Goal: Communication & Community: Answer question/provide support

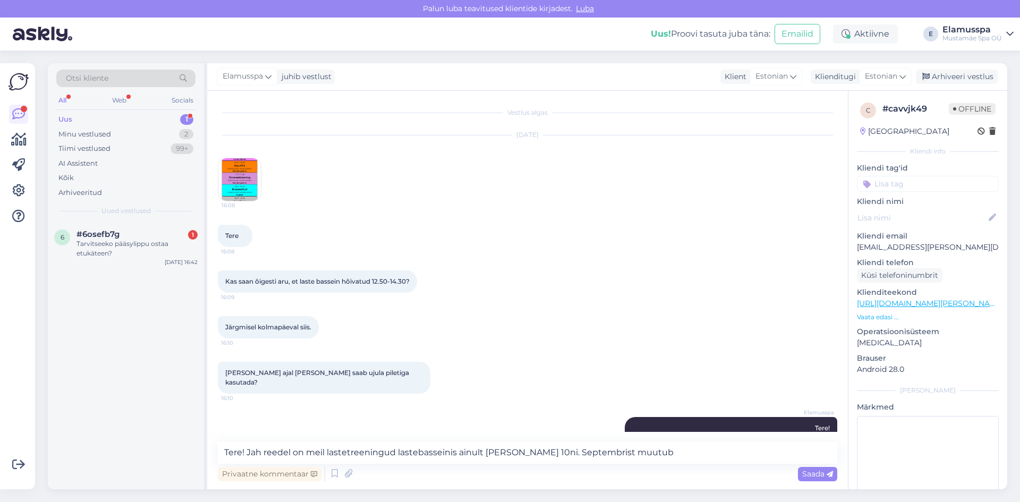
scroll to position [427, 0]
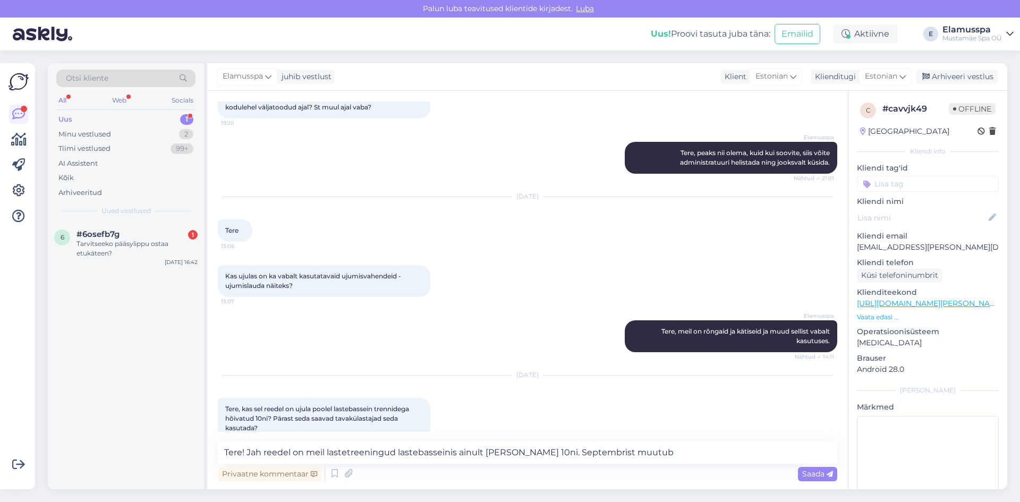
click at [663, 454] on textarea "Tere! Jah reedel on meil lastetreeningud lastebasseinis ainult [PERSON_NAME] 10…" at bounding box center [528, 453] width 620 height 22
type textarea "Tere! Jah reedel on meil lastetreeningud lastebasseinis ainult [PERSON_NAME] 10…"
click at [814, 471] on span "Saada" at bounding box center [818, 474] width 31 height 10
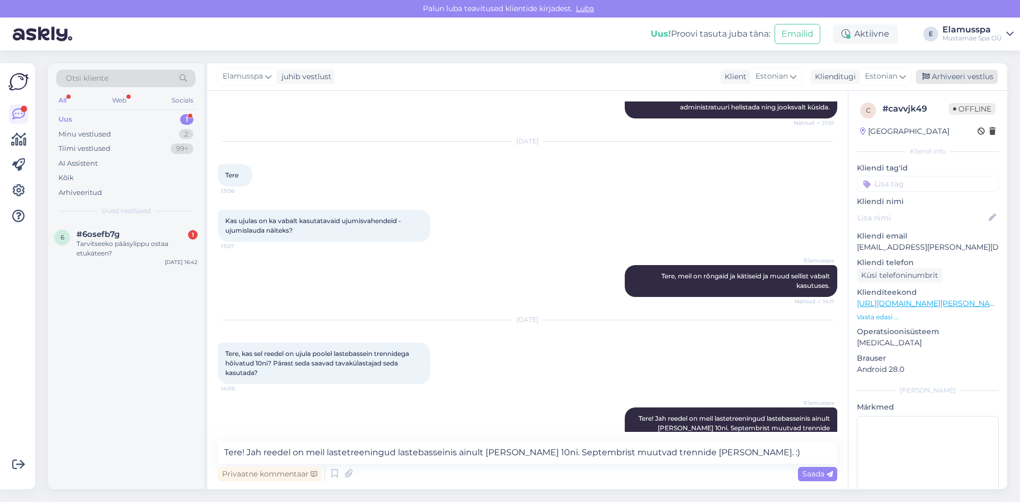
click at [939, 79] on div "Arhiveeri vestlus" at bounding box center [957, 77] width 82 height 14
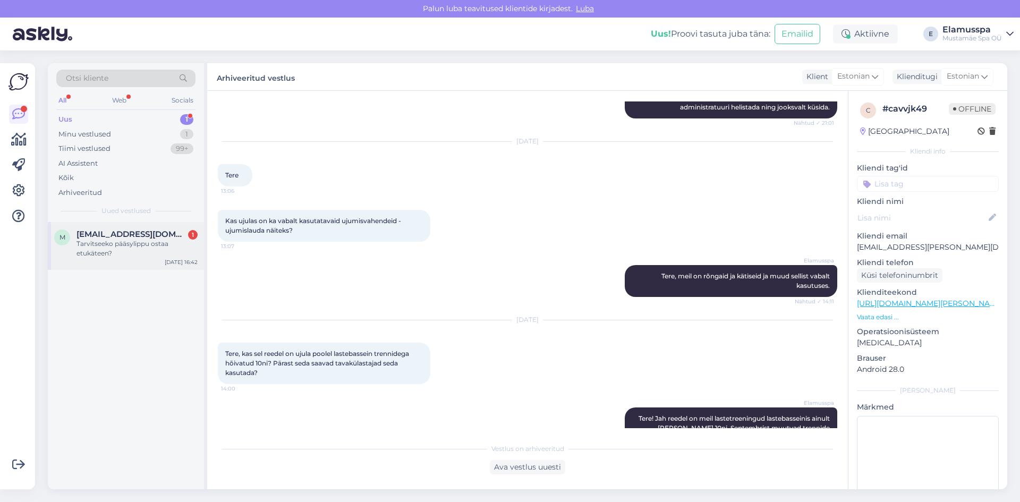
click at [99, 240] on div "Tarvitseeko pääsylippu ostaa etukäteen?" at bounding box center [137, 248] width 121 height 19
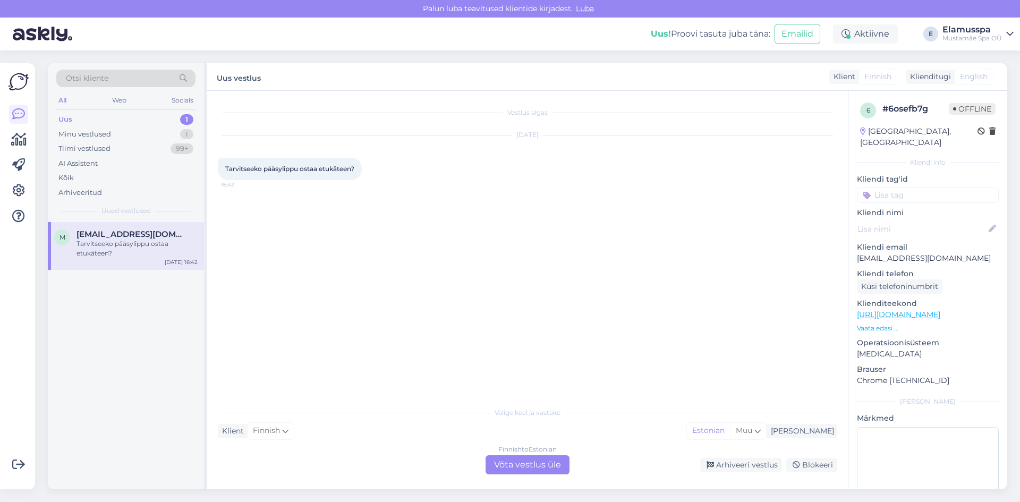
scroll to position [0, 0]
click at [536, 463] on div "Finnish to Estonian Võta vestlus üle" at bounding box center [528, 464] width 84 height 19
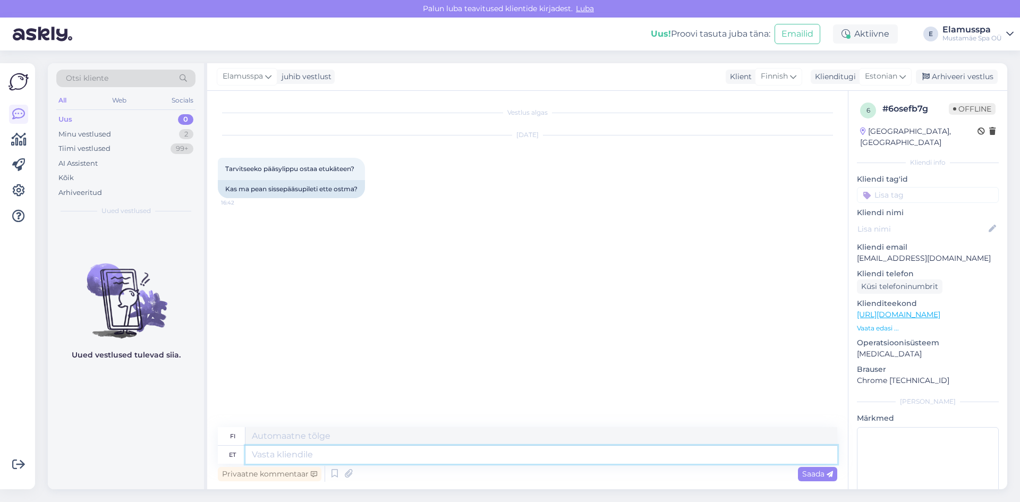
click at [370, 456] on textarea at bounding box center [542, 455] width 592 height 18
type textarea "Tere!"
type textarea "Hei!"
type textarea "Tere! Ei"
type textarea "Hei! Ei"
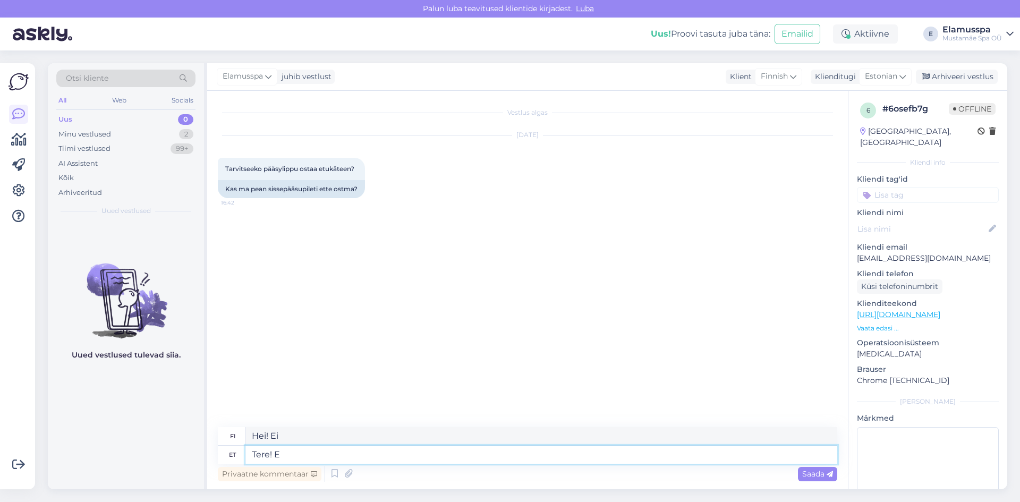
type textarea "Tere!"
type textarea "Hei!"
type textarea "Tere! Ei p"
type textarea "Hei! Ei"
type textarea "Tere! Ei pea"
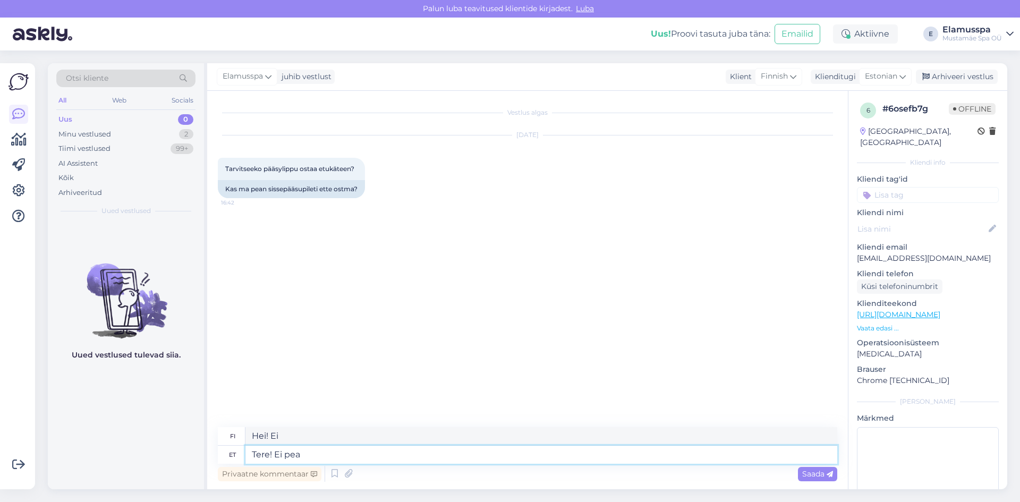
type textarea "Hei! Ei tarvitse"
type textarea "Tere! Ei pea ette"
type textarea "Hei! Ei hätää."
type textarea "Tere! Ei pea ette ostma, v"
type textarea "Hei! Ei tarvitse ostaa etukäteen."
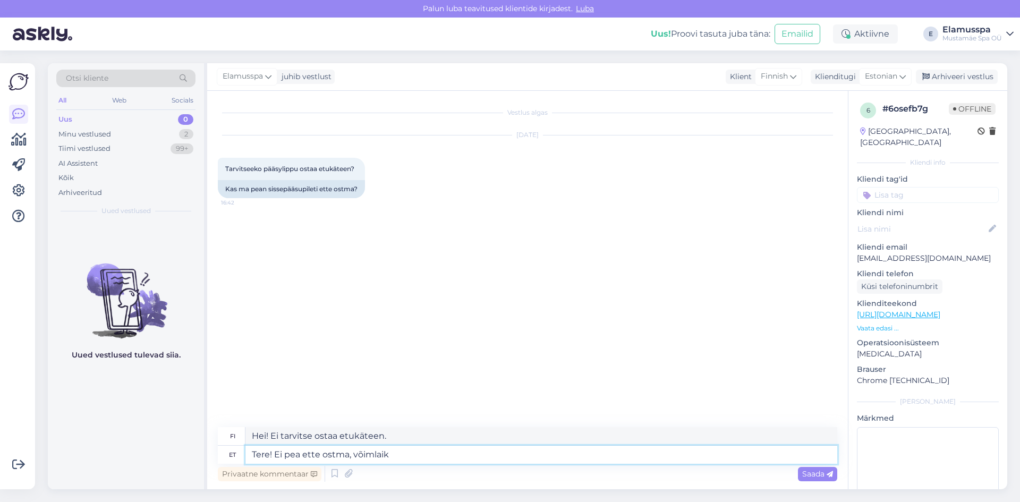
type textarea "Tere! Ei pea ette ostma, võimlaik k"
type textarea "Hei! Ei tarvitse ostaa etukäteen, vain paikka."
type textarea "Tere! Ei pea ette ostma, võimlaik ka k"
type textarea "Hei! Ei tarvitse ostaa etukäteen, [PERSON_NAME] myös noutaa paikan päältä."
type textarea "Tere! Ei pea ette ostma, võimlaik ka kohapealt"
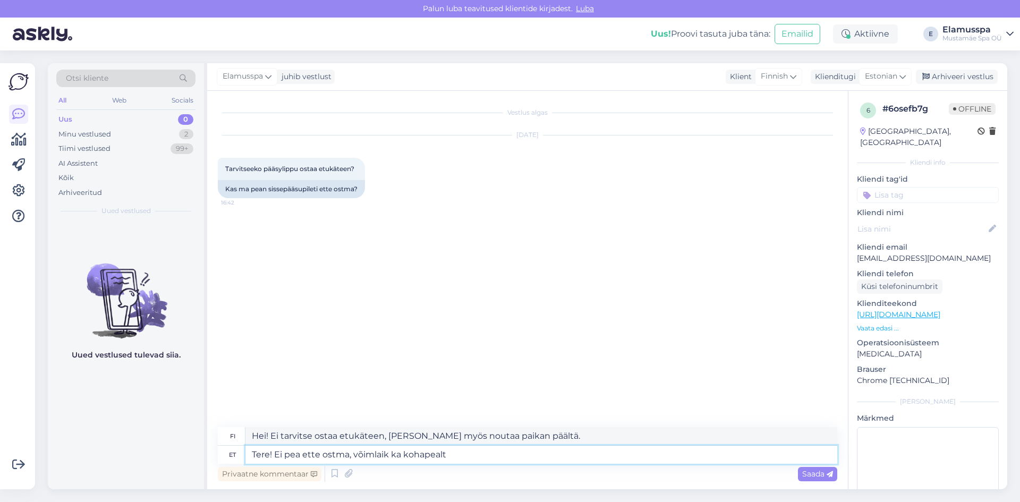
type textarea "Hei! Ei tarvitse ostaa etukäteen, [PERSON_NAME] ostaa myös paikan päältä."
type textarea "Tere! Ei pea ette ostma, võimlaik ka kohapealt pääse s"
type textarea "Hei! [PERSON_NAME] ostaminen etukäteen ei ole pakollista, [PERSON_NAME] ostaa s…"
type textarea "Tere! Ei pea ette ostma, võimlaik ka kohapealt pääse soetada. :"
type textarea "Hei! [PERSON_NAME] ei tarvitse ostaa etukäteen, [PERSON_NAME] ostaa sen myös pa…"
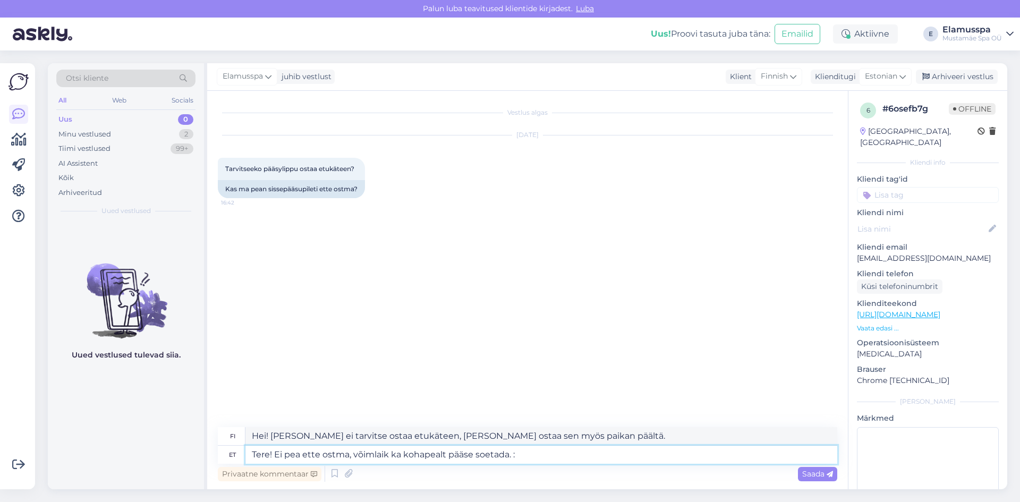
type textarea "Tere! Ei pea ette ostma, võimlaik ka kohapealt pääse soetada. :)"
type textarea "Hei! [PERSON_NAME] ei tarvitse ostaa etukäteen, [PERSON_NAME] ostaa sen myös pa…"
click at [378, 453] on textarea "Tere! Ei pea ette ostma, võimlaik ka kohapealt pääse soetada. :)" at bounding box center [542, 455] width 592 height 18
type textarea "Tere! Ei pea ette ostma, võimalik ka kohapealt pääse soetada. :)"
type textarea "Hei! Lippuja ei tarvitse ostaa etukäteen, vaan niitä voi ostaa myös paikan pääl…"
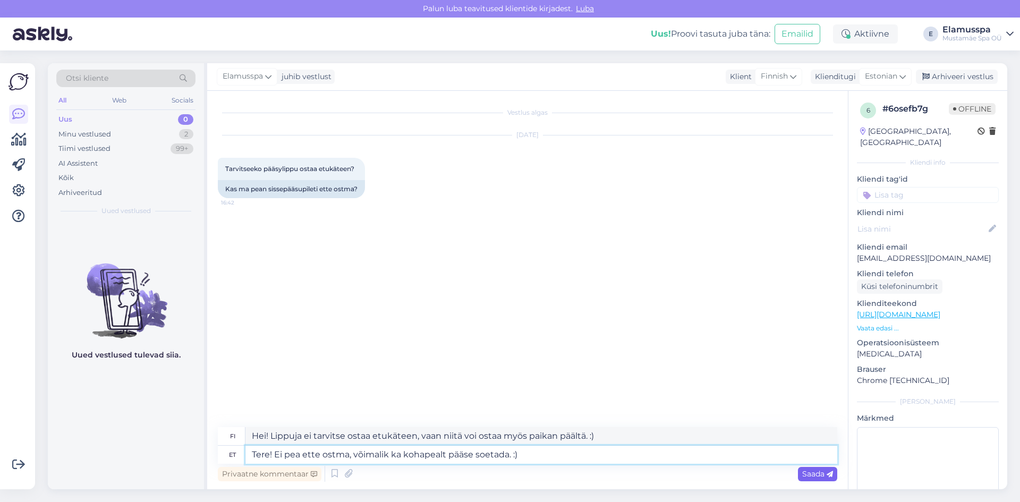
type textarea "Tere! Ei pea ette ostma, võimalik ka kohapealt pääse soetada. :)"
click at [812, 476] on span "Saada" at bounding box center [818, 474] width 31 height 10
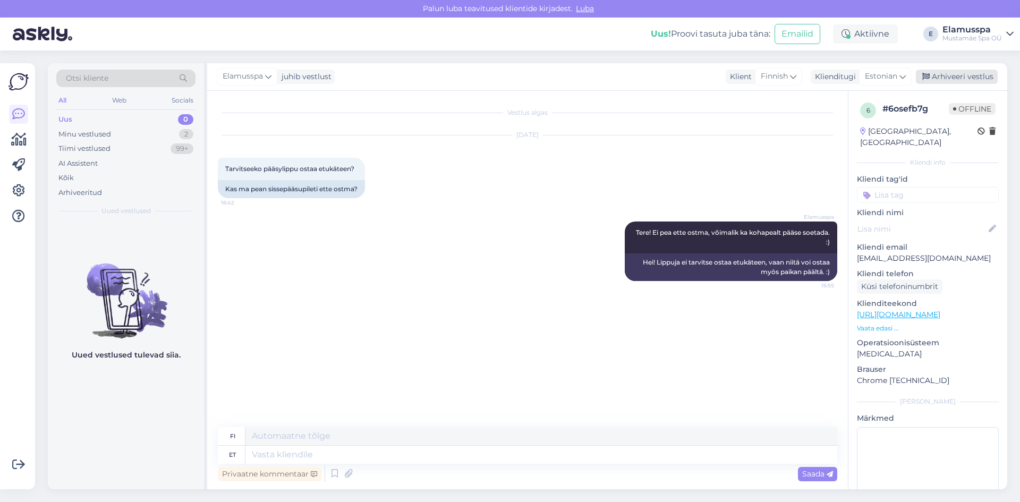
click at [968, 79] on div "Arhiveeri vestlus" at bounding box center [957, 77] width 82 height 14
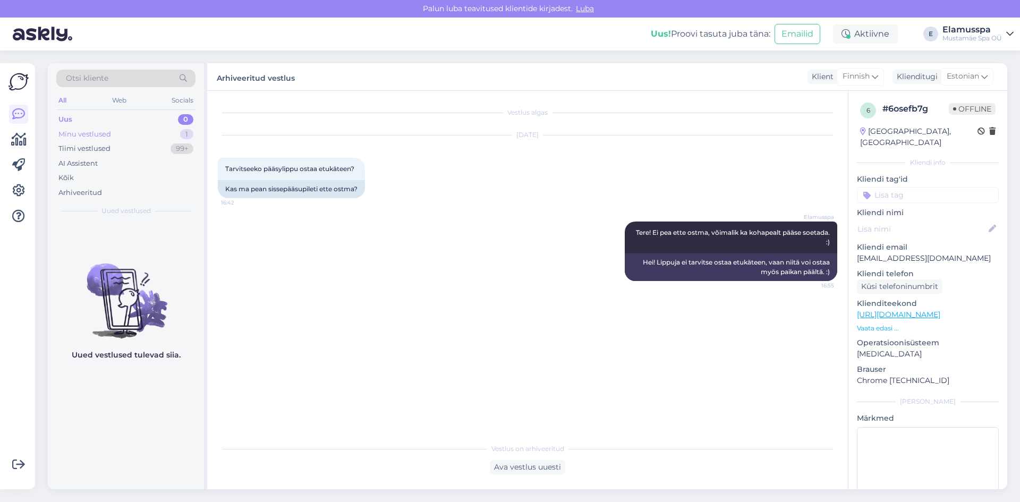
click at [98, 137] on div "Minu vestlused" at bounding box center [84, 134] width 53 height 11
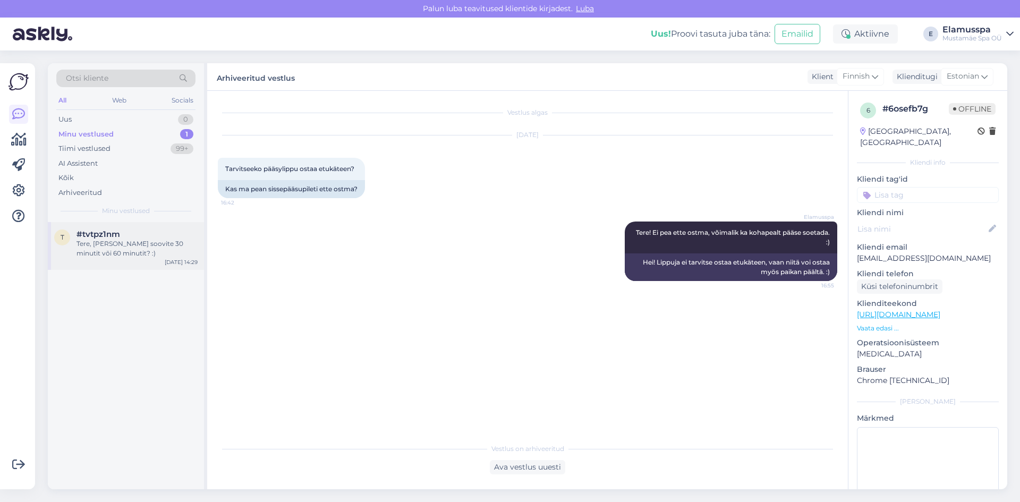
click at [128, 260] on div "t #tvtpz1nm Tere, Kas soovite 30 minutit või 60 minutit? :) [DATE] 14:29" at bounding box center [126, 246] width 156 height 48
